Goal: Task Accomplishment & Management: Manage account settings

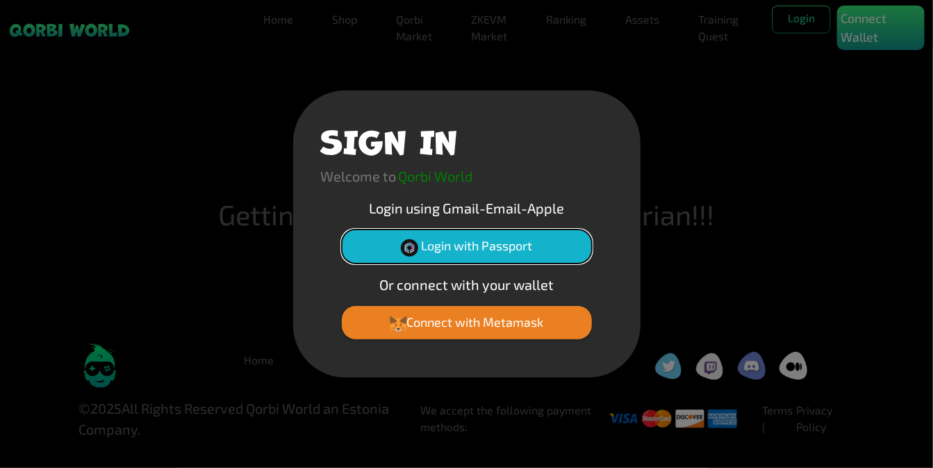
click at [515, 243] on button "Login with Passport" at bounding box center [467, 245] width 250 height 33
click at [496, 254] on button "Login with Passport" at bounding box center [467, 245] width 250 height 33
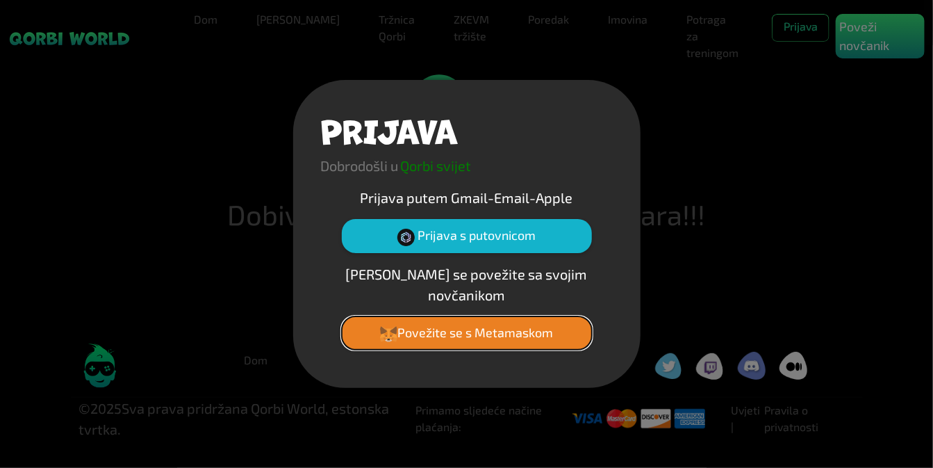
click at [468, 325] on font "Povežite se s Metamaskom" at bounding box center [476, 332] width 156 height 15
click at [456, 332] on font "Povežite se s Metamaskom" at bounding box center [476, 332] width 156 height 15
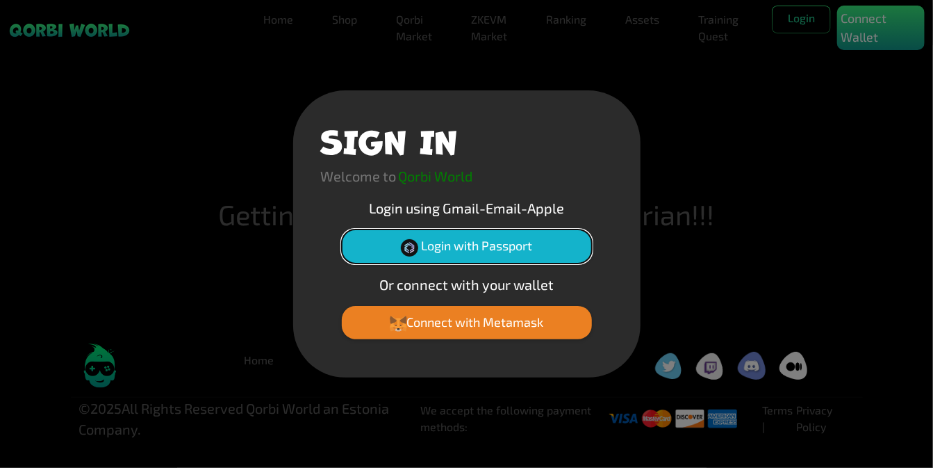
click at [550, 240] on button "Login with Passport" at bounding box center [467, 245] width 250 height 33
click at [493, 252] on button "Login with Passport" at bounding box center [467, 245] width 250 height 33
drag, startPoint x: 502, startPoint y: 258, endPoint x: 502, endPoint y: 243, distance: 14.6
click at [502, 247] on button "Login with Passport" at bounding box center [467, 245] width 250 height 33
